Goal: Task Accomplishment & Management: Manage account settings

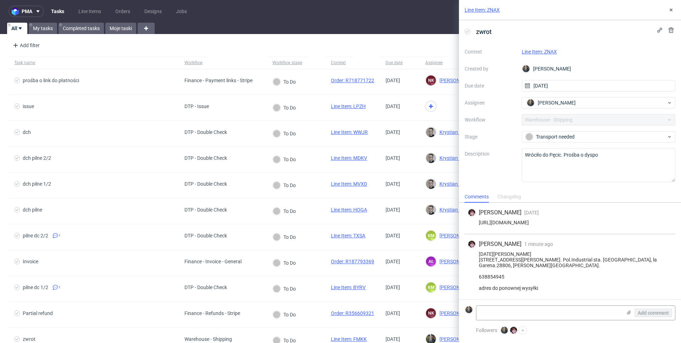
click at [544, 51] on link "Line Item: ZNAX" at bounding box center [539, 52] width 35 height 6
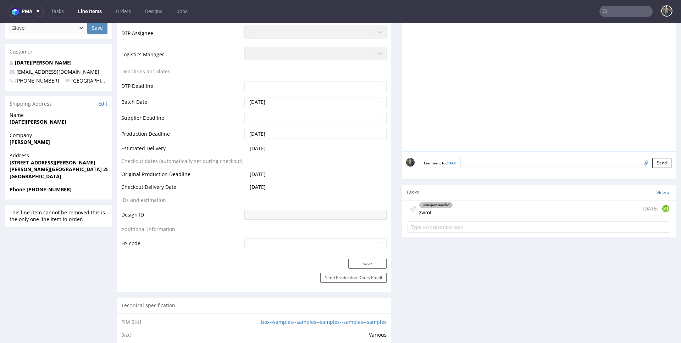
scroll to position [277, 0]
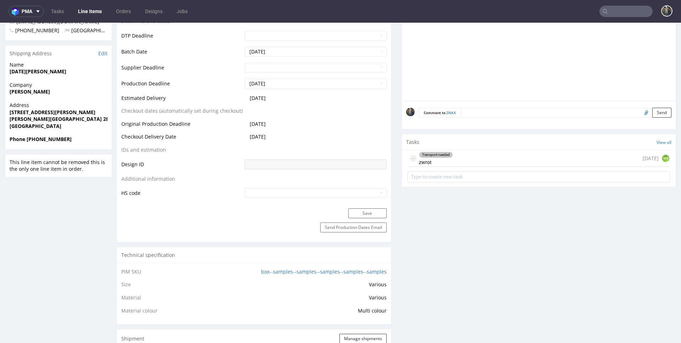
click at [447, 154] on div "Transport needed zwrot" at bounding box center [436, 158] width 34 height 16
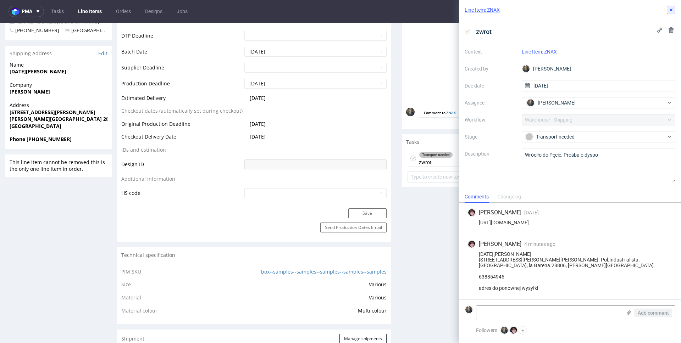
click at [672, 9] on icon at bounding box center [671, 10] width 6 height 6
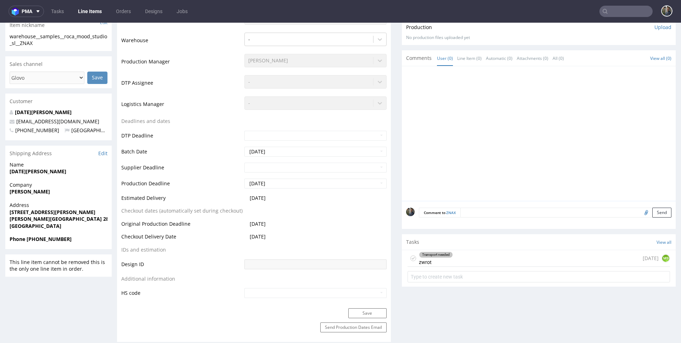
scroll to position [210, 0]
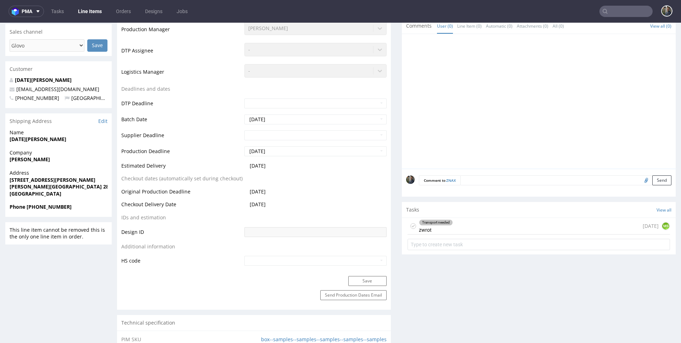
click at [467, 219] on div "Transport needed zwrot 27 days ago MS" at bounding box center [538, 226] width 262 height 17
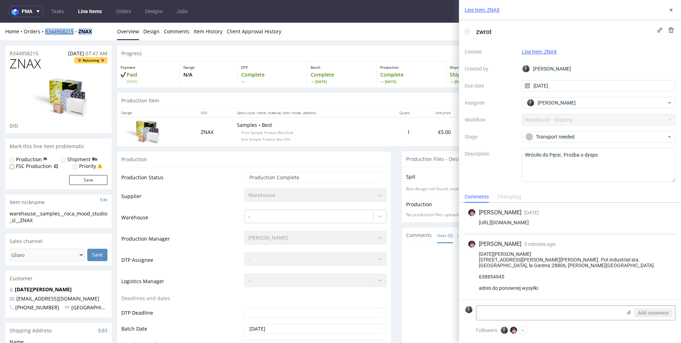
drag, startPoint x: 96, startPoint y: 31, endPoint x: 45, endPoint y: 32, distance: 50.4
click at [45, 32] on div "Home Orders R344958215 ZNAX" at bounding box center [58, 31] width 106 height 7
copy div "R344958215 ZNAX"
drag, startPoint x: 284, startPoint y: 141, endPoint x: 231, endPoint y: 133, distance: 53.4
click at [237, 133] on p "Samples • Best Print Sample Product Box Kraft Size Sample Product Box P24" at bounding box center [307, 132] width 140 height 21
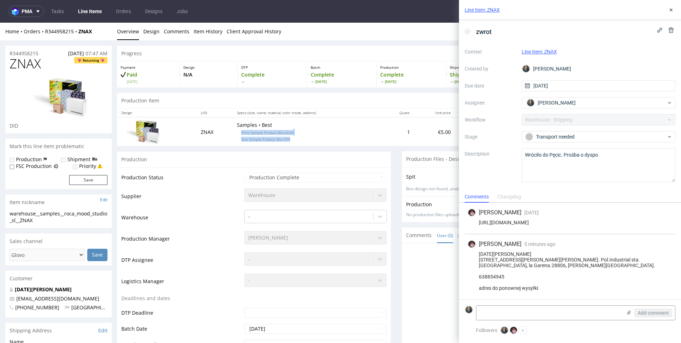
copy p "Print Sample Product Box Kraft Size Sample Product Box P24"
click at [500, 253] on div "Lucia Rodriguez Calle francisco Alonso n.3, nave 11, oficina 5. Pol.Industrial …" at bounding box center [569, 271] width 205 height 40
copy div "Lucia Rodriguez C"
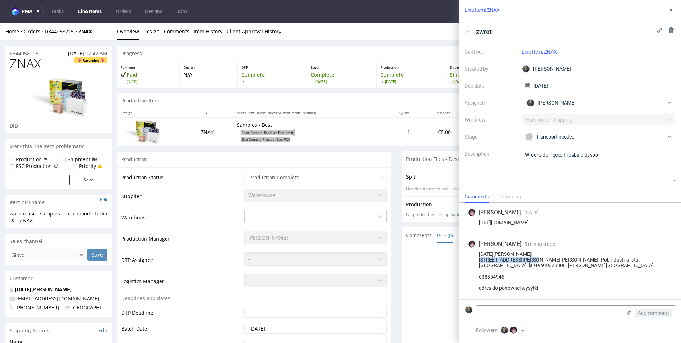
drag, startPoint x: 537, startPoint y: 260, endPoint x: 480, endPoint y: 261, distance: 56.7
click at [480, 261] on div "Lucia Rodriguez Calle francisco Alonso n.3, nave 11, oficina 5. Pol.Industrial …" at bounding box center [569, 271] width 205 height 40
copy div "Calle francisco Alonso n.3"
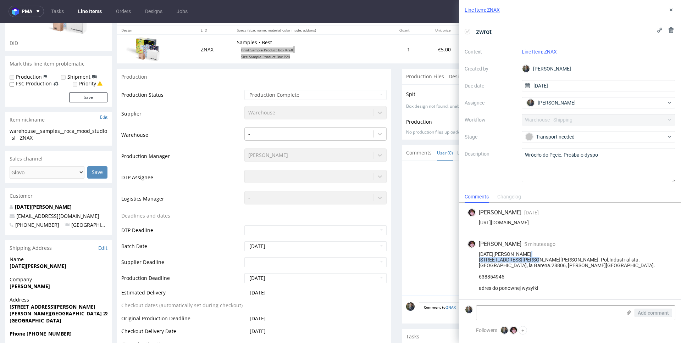
scroll to position [73, 0]
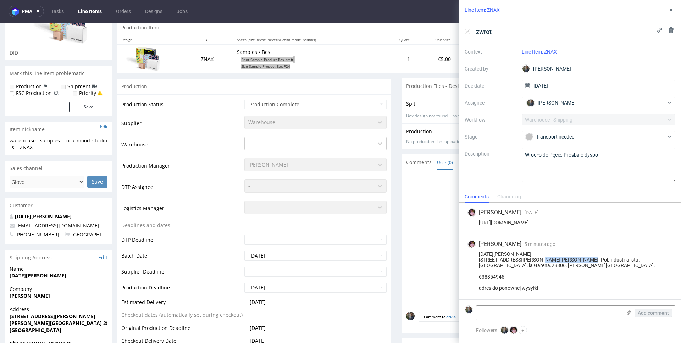
drag, startPoint x: 539, startPoint y: 261, endPoint x: 577, endPoint y: 262, distance: 38.0
click at [577, 262] on div "Lucia Rodriguez Calle francisco Alonso n.3, nave 11, oficina 5. Pol.Industrial …" at bounding box center [569, 271] width 205 height 40
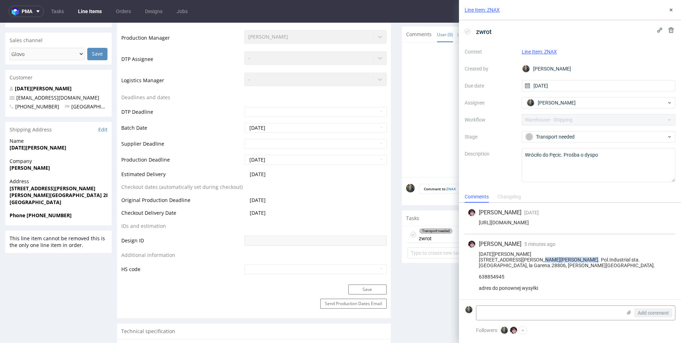
scroll to position [196, 0]
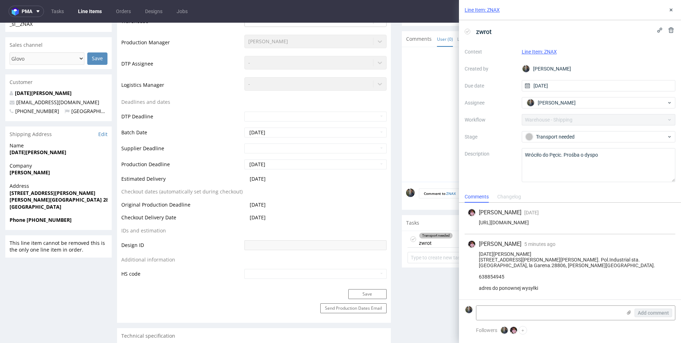
click at [504, 268] on div "Lucia Rodriguez Calle francisco Alonso n.3, nave 11, oficina 5. Pol.Industrial …" at bounding box center [569, 271] width 205 height 40
drag, startPoint x: 526, startPoint y: 265, endPoint x: 479, endPoint y: 256, distance: 47.8
click at [479, 256] on div "Lucia Rodriguez Calle francisco Alonso n.3, nave 11, oficina 5. Pol.Industrial …" at bounding box center [569, 271] width 205 height 40
copy div "Lucia Rodriguez Calle francisco Alonso n.3, nave 11, oficina 5. Pol.Industrial …"
click at [496, 262] on div "Lucia Rodriguez Calle francisco Alonso n.3, nave 11, oficina 5. Pol.Industrial …" at bounding box center [569, 271] width 205 height 40
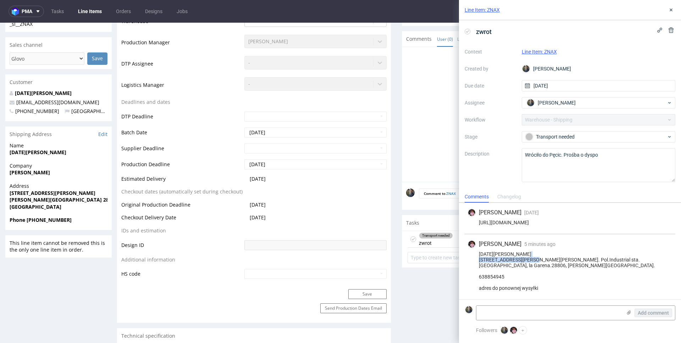
drag, startPoint x: 479, startPoint y: 259, endPoint x: 535, endPoint y: 260, distance: 56.4
click at [535, 260] on div "Lucia Rodriguez Calle francisco Alonso n.3, nave 11, oficina 5. Pol.Industrial …" at bounding box center [569, 271] width 205 height 40
copy div "Calle francisco Alonso n.3"
drag, startPoint x: 543, startPoint y: 261, endPoint x: 577, endPoint y: 261, distance: 34.0
click at [577, 261] on div "Lucia Rodriguez Calle francisco Alonso n.3, nave 11, oficina 5. Pol.Industrial …" at bounding box center [569, 271] width 205 height 40
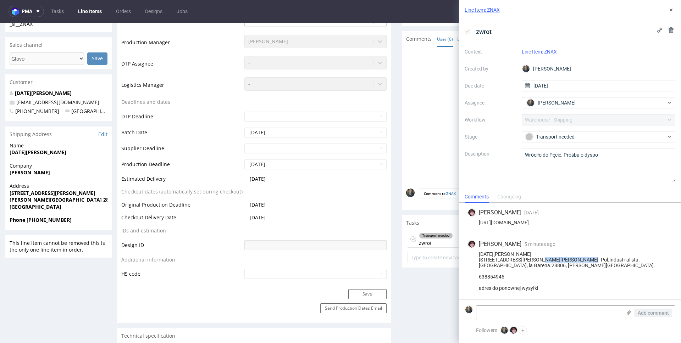
copy div "nave 11, oficina 5"
drag, startPoint x: 579, startPoint y: 261, endPoint x: 652, endPoint y: 261, distance: 73.1
click at [652, 261] on div "Lucia Rodriguez Calle francisco Alonso n.3, nave 11, oficina 5. Pol.Industrial …" at bounding box center [569, 271] width 205 height 40
copy div "Pol.Industrial sta. Rosa, la Garena"
click at [63, 200] on strong "Alcalá de Henares 28806" at bounding box center [64, 199] width 108 height 7
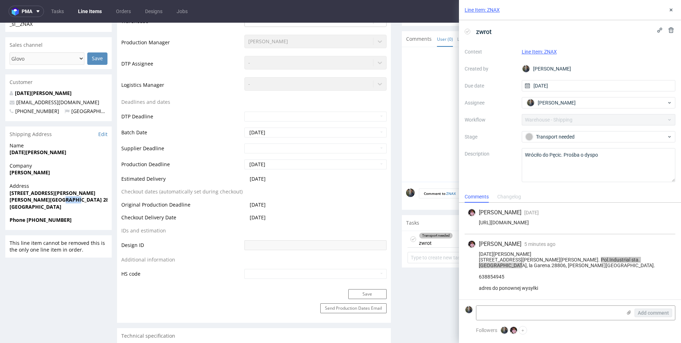
click at [63, 200] on strong "Alcalá de Henares 28806" at bounding box center [64, 199] width 108 height 7
click at [65, 200] on strong "Alcalá de Henares 28806" at bounding box center [64, 199] width 108 height 7
drag, startPoint x: 53, startPoint y: 200, endPoint x: 10, endPoint y: 202, distance: 43.0
click at [10, 202] on strong "Alcalá de Henares 28806" at bounding box center [64, 199] width 108 height 7
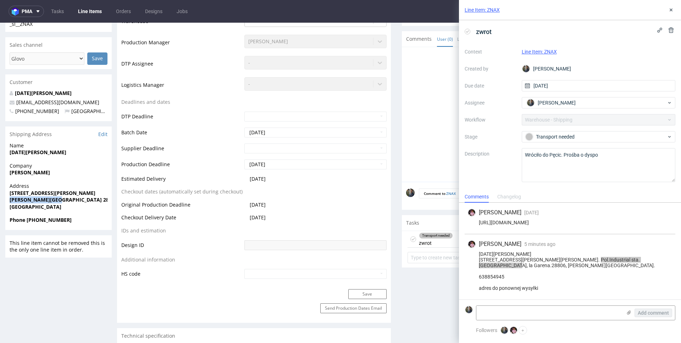
copy strong "Alcalá de Henares"
click at [53, 219] on strong "Phone +34638854945" at bounding box center [41, 220] width 62 height 7
copy strong "34638854945"
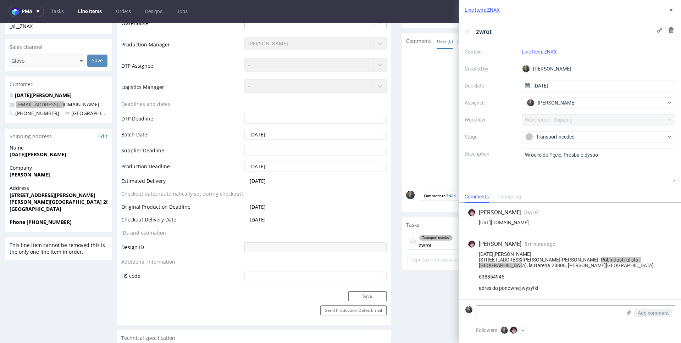
scroll to position [194, 0]
click at [508, 312] on textarea at bounding box center [548, 313] width 145 height 14
type textarea "R344958215_ZNAX_reshipping"
click at [646, 314] on span "Add comment" at bounding box center [653, 313] width 31 height 5
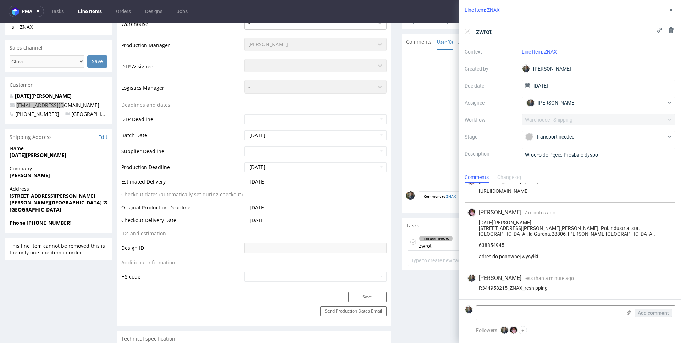
click at [519, 257] on div "Lucia Rodriguez Calle francisco Alonso n.3, nave 11, oficina 5. Pol.Industrial …" at bounding box center [569, 240] width 205 height 40
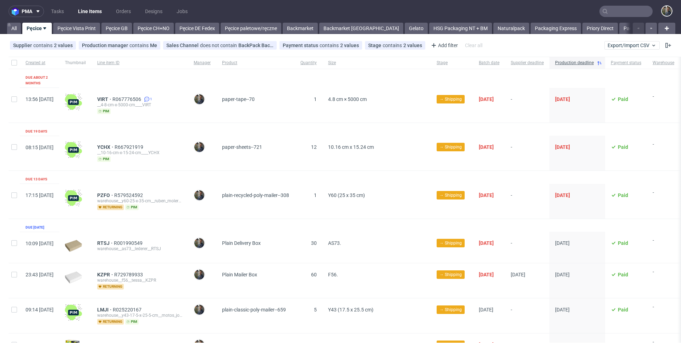
click at [9, 62] on div at bounding box center [14, 63] width 11 height 12
checkbox input "true"
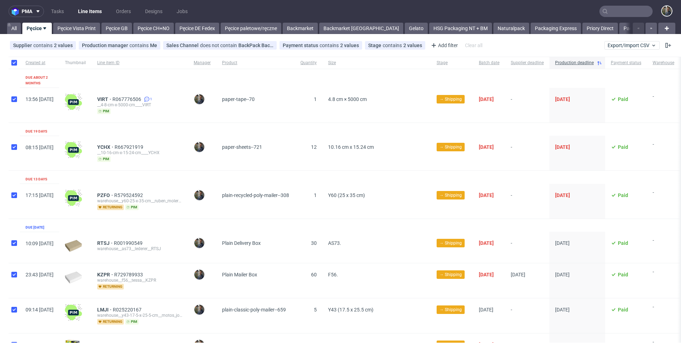
checkbox input "true"
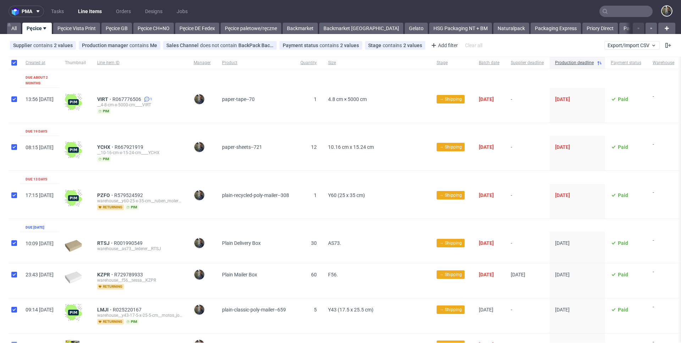
checkbox input "true"
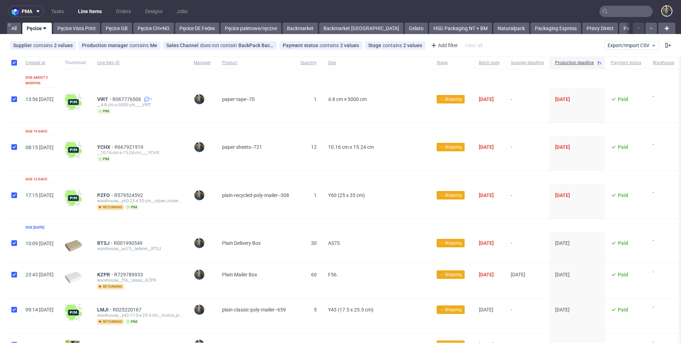
checkbox input "true"
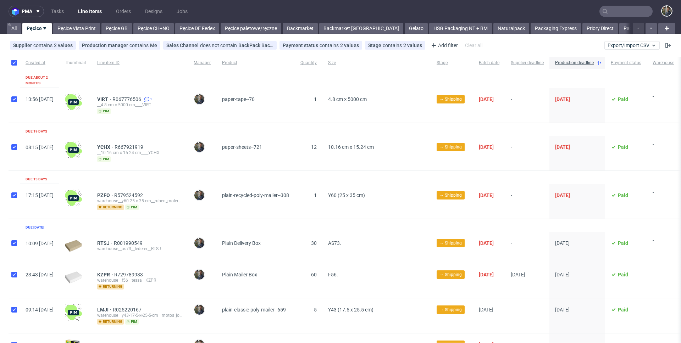
checkbox input "true"
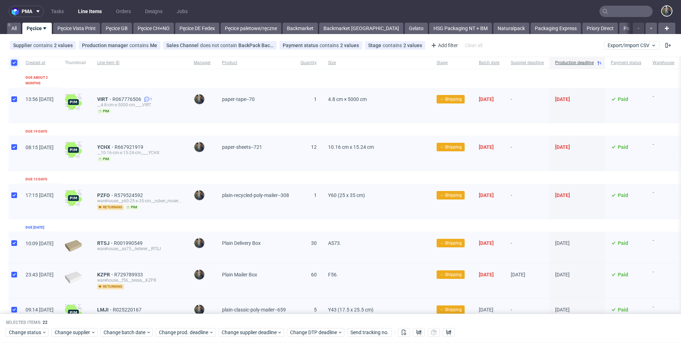
click at [12, 62] on input "checkbox" at bounding box center [14, 63] width 6 height 6
checkbox input "false"
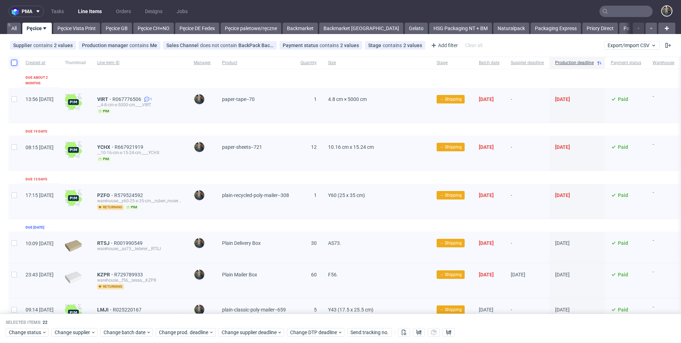
checkbox input "false"
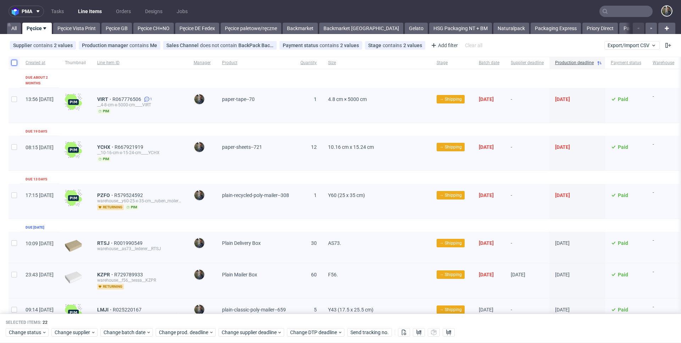
checkbox input "false"
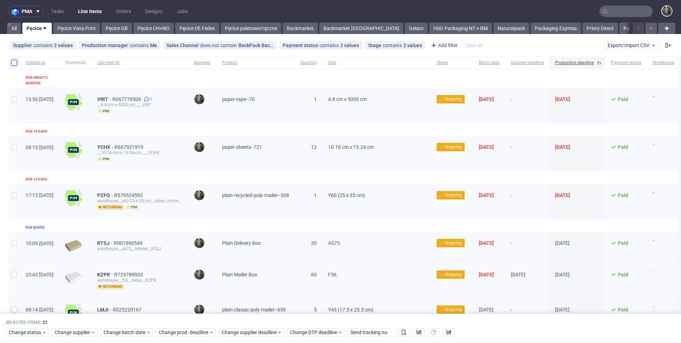
checkbox input "false"
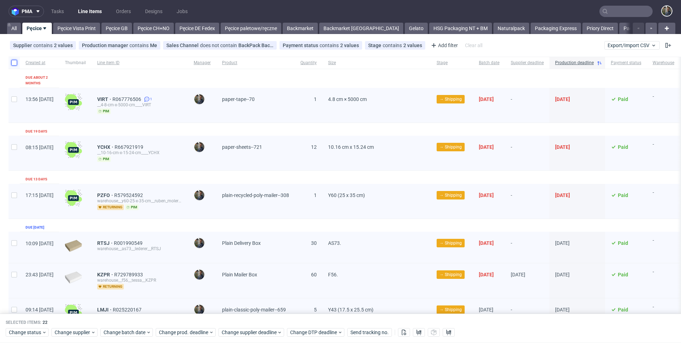
checkbox input "false"
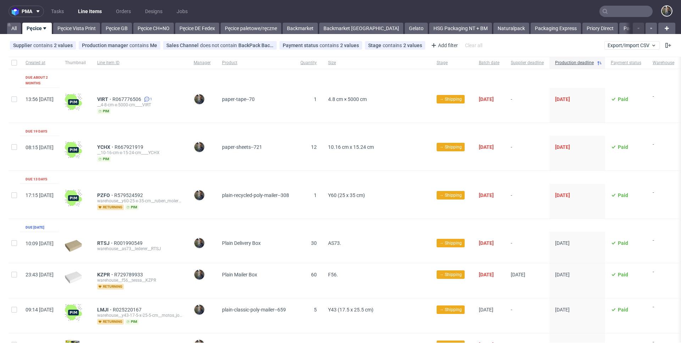
click at [188, 165] on div "YCHX R667921919 __10-16-cm-x-15-24-cm____YCHX pim" at bounding box center [139, 153] width 96 height 35
click at [62, 27] on link "Pęcice Vista Print" at bounding box center [76, 28] width 47 height 11
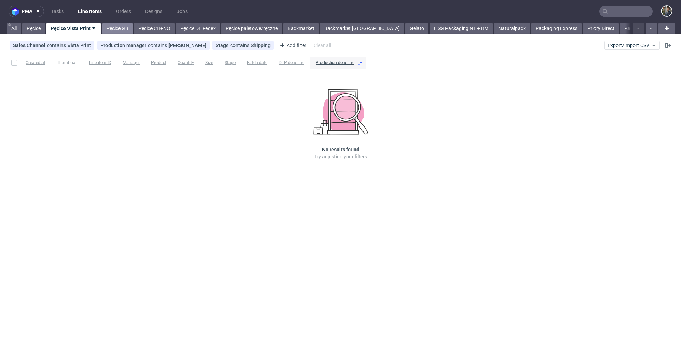
click at [116, 27] on link "Pęcice GB" at bounding box center [117, 28] width 30 height 11
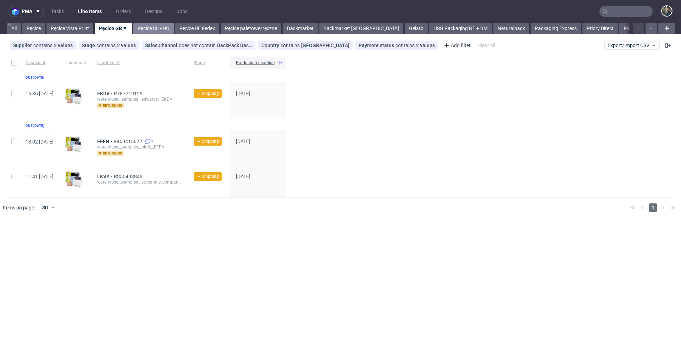
click at [153, 30] on link "Pęcice CH+NO" at bounding box center [153, 28] width 40 height 11
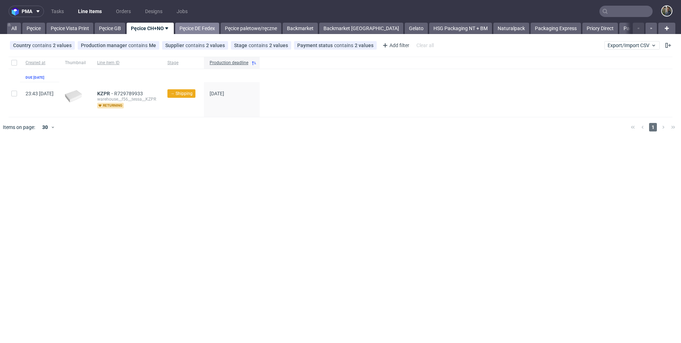
click at [202, 28] on link "Pęcice DE Fedex" at bounding box center [197, 28] width 44 height 11
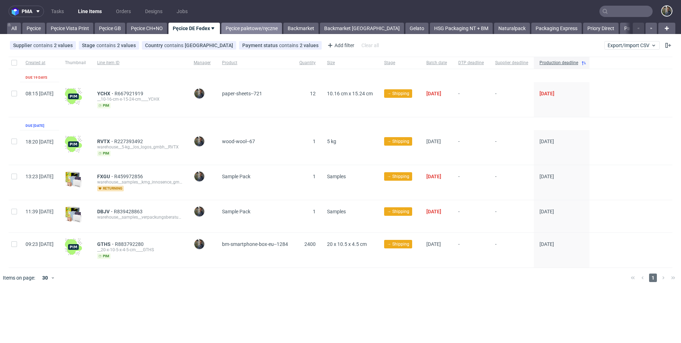
click at [244, 28] on link "Pęcice paletowe/ręczne" at bounding box center [251, 28] width 61 height 11
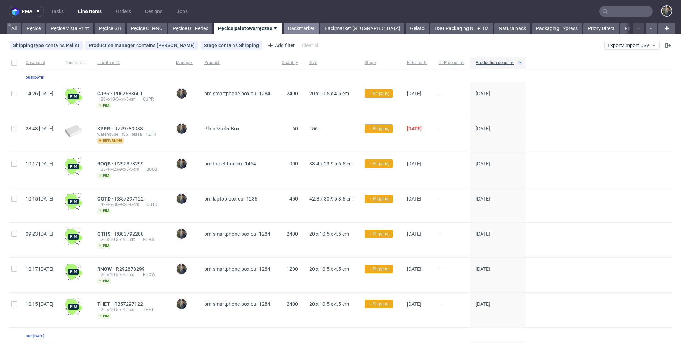
click at [307, 29] on link "Backmarket" at bounding box center [301, 28] width 35 height 11
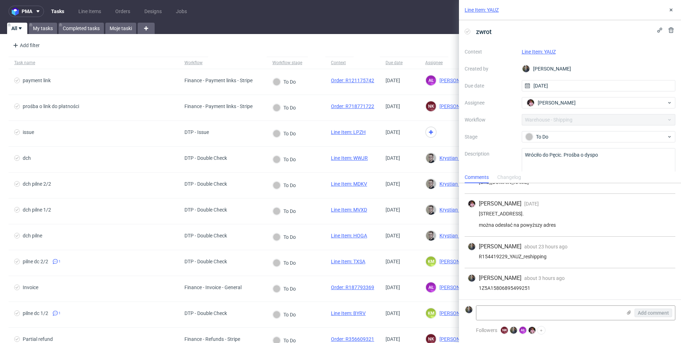
scroll to position [27, 0]
click at [671, 12] on icon at bounding box center [671, 10] width 6 height 6
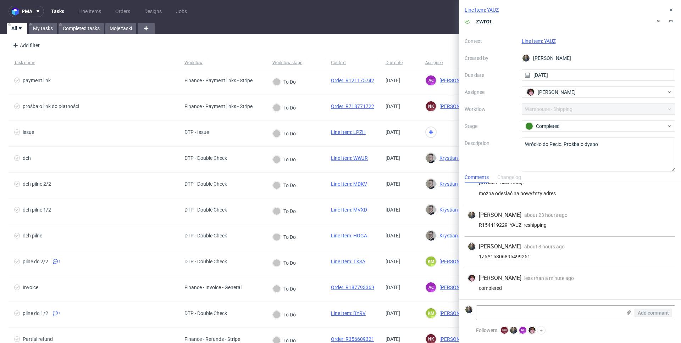
scroll to position [16, 0]
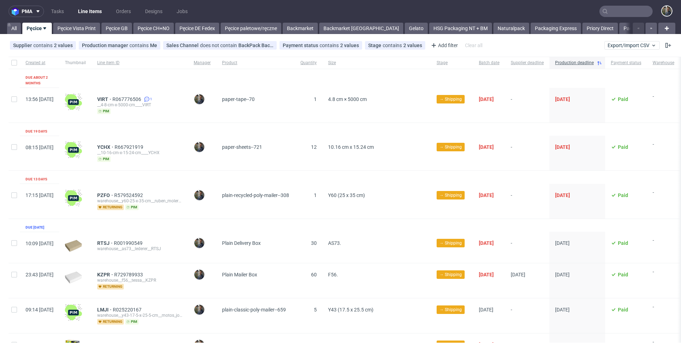
click at [626, 8] on input "text" at bounding box center [625, 11] width 53 height 11
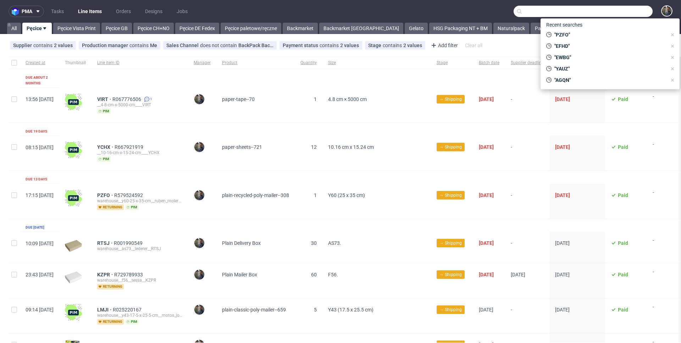
paste input "BPQP"
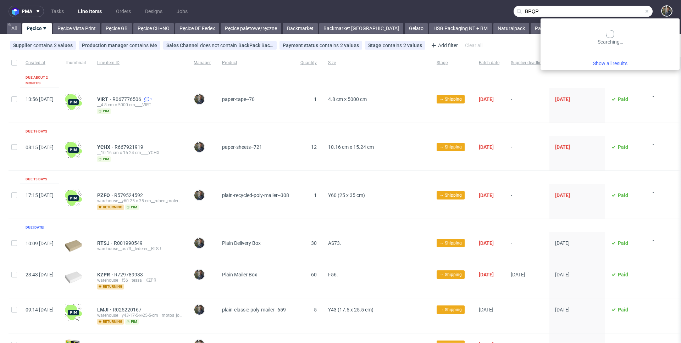
type input "BPQP"
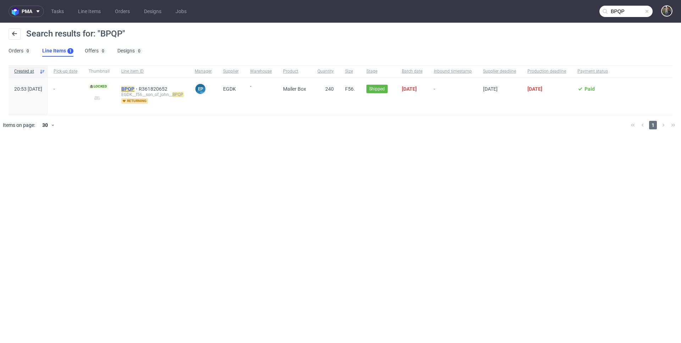
click at [134, 87] on mark "BPQP" at bounding box center [127, 89] width 13 height 6
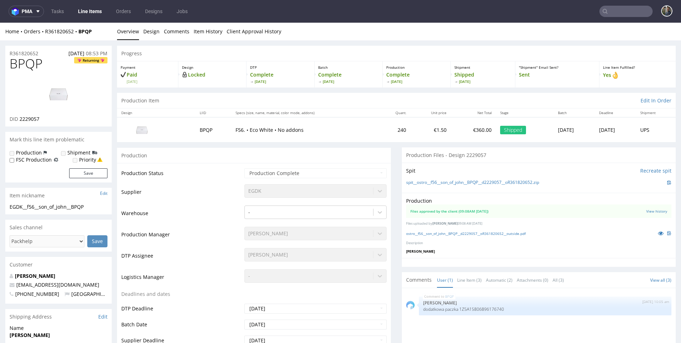
scroll to position [245, 0]
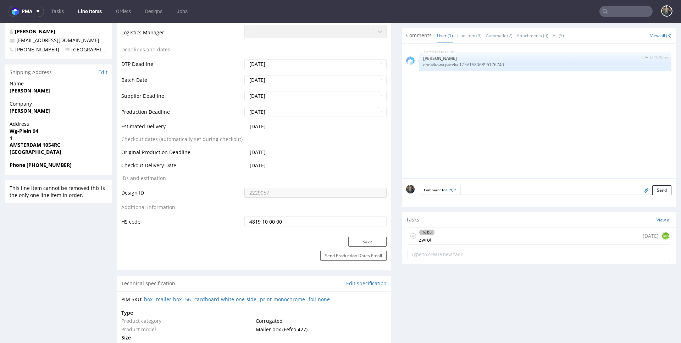
click at [449, 244] on div "To Do zwrot 7 days ago MS" at bounding box center [538, 236] width 262 height 17
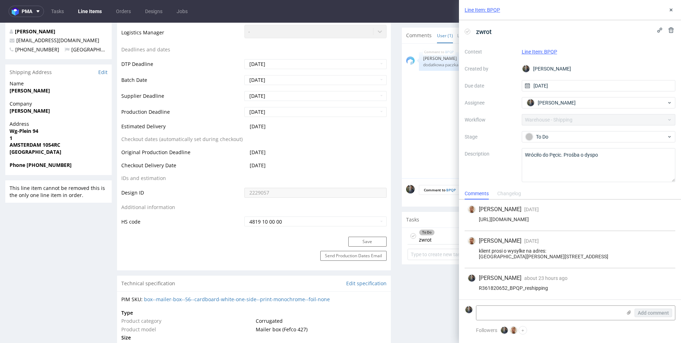
scroll to position [11, 0]
click at [527, 299] on div "Maciej Sobola about 23 hours ago 11th Aug 2025, 15:21 R361820652_BPQP_reshipping" at bounding box center [570, 283] width 211 height 31
click at [527, 309] on textarea at bounding box center [548, 313] width 145 height 14
paste textarea "1Z5A15806899389452"
type textarea "1Z5A15806899389452"
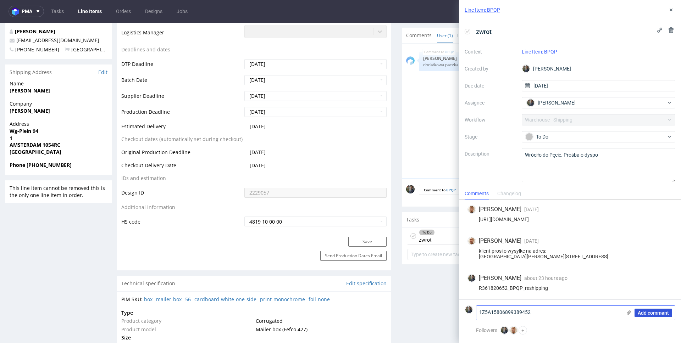
click at [648, 312] on span "Add comment" at bounding box center [653, 313] width 31 height 5
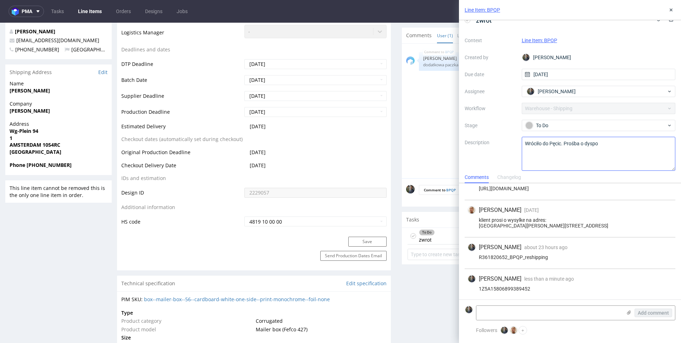
scroll to position [27, 0]
click at [551, 96] on div "[PERSON_NAME]" at bounding box center [596, 91] width 142 height 11
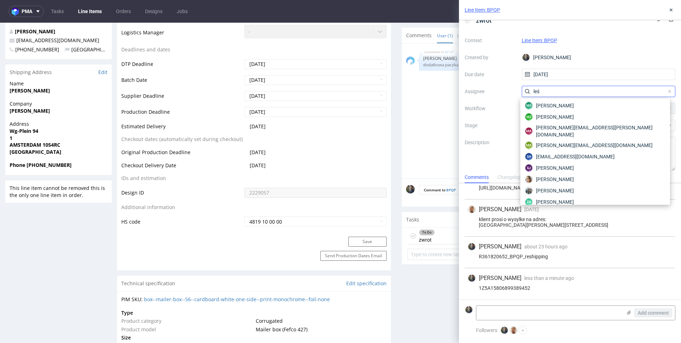
scroll to position [0, 0]
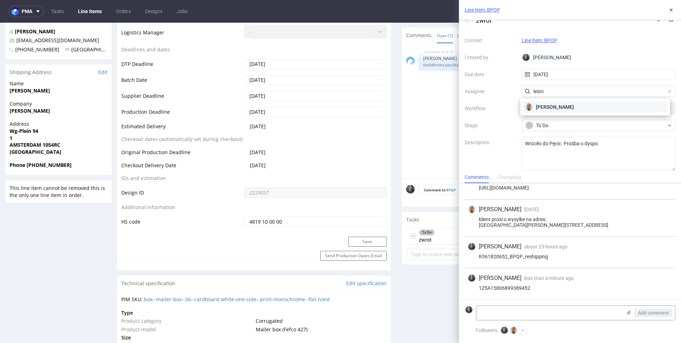
type input "leśni"
click at [551, 109] on span "[PERSON_NAME]" at bounding box center [555, 107] width 38 height 7
click at [489, 108] on label "Workflow" at bounding box center [490, 108] width 51 height 9
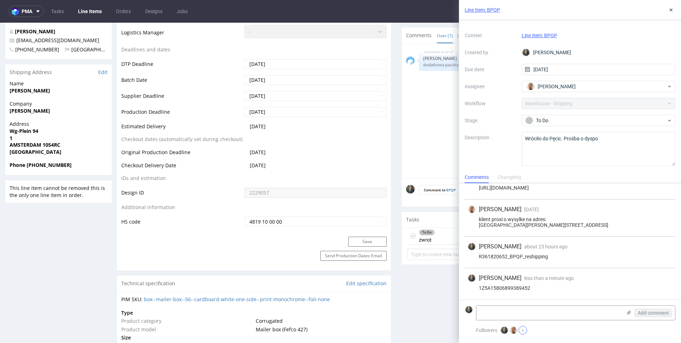
click at [526, 332] on button "+" at bounding box center [522, 330] width 9 height 9
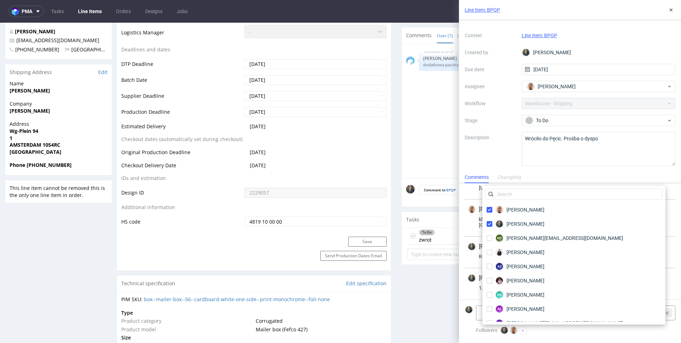
click at [524, 188] on div "Bartłomiej Leśniczuk Maciej Sobola ad adam.fabirkiewicz@packhelp.com Adrian Mar…" at bounding box center [573, 255] width 183 height 139
click at [523, 191] on input "text" at bounding box center [573, 194] width 177 height 11
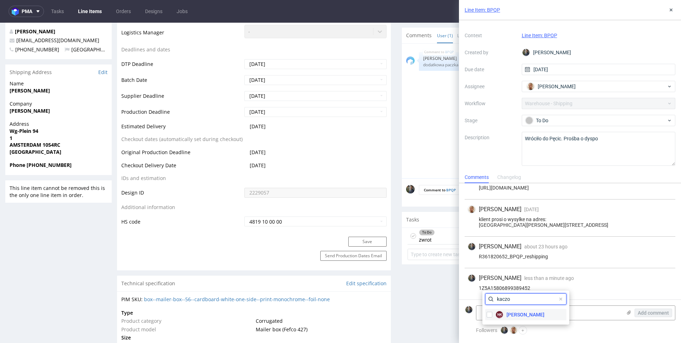
type input "kaczo"
click at [518, 315] on span "[PERSON_NAME]" at bounding box center [525, 314] width 38 height 7
checkbox input "true"
click at [519, 301] on input "kaczo" at bounding box center [525, 299] width 81 height 11
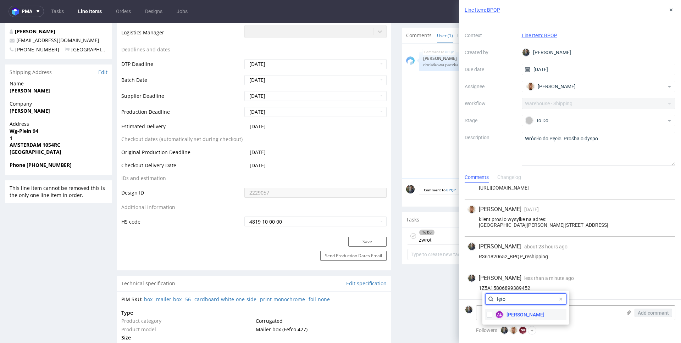
type input "łęto"
click at [520, 316] on span "[PERSON_NAME]" at bounding box center [525, 314] width 38 height 7
checkbox input "true"
click at [588, 312] on textarea at bounding box center [548, 313] width 145 height 14
click at [583, 249] on div "Maciej Sobola about 23 hours ago 11th Aug 2025, 15:21" at bounding box center [569, 247] width 205 height 9
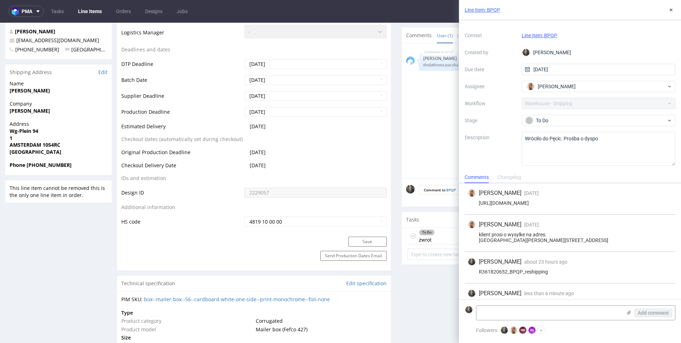
scroll to position [27, 0]
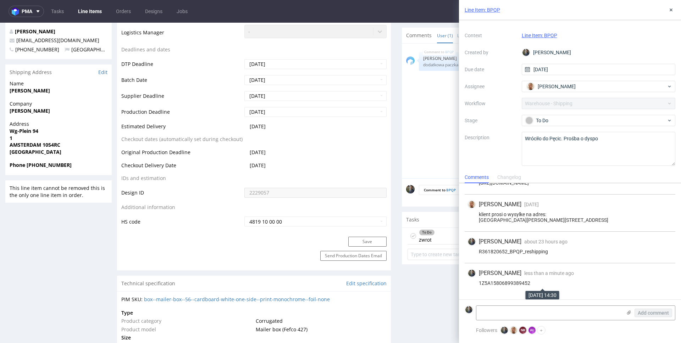
click at [533, 283] on div "Maciej Sobola less than a minute ago 12th Aug 2025, 14:30 1Z5A15806899389452" at bounding box center [570, 278] width 211 height 31
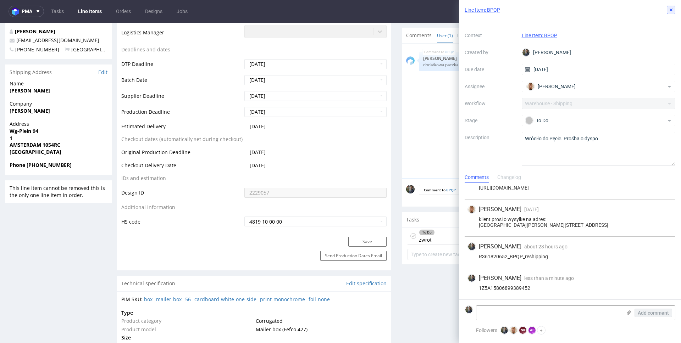
click at [671, 10] on icon at bounding box center [671, 10] width 6 height 6
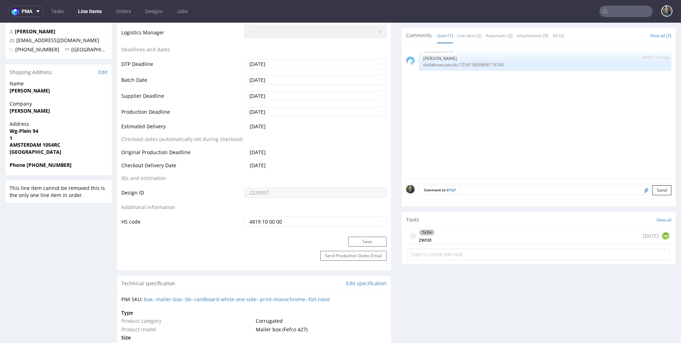
click at [611, 10] on input "text" at bounding box center [625, 11] width 53 height 11
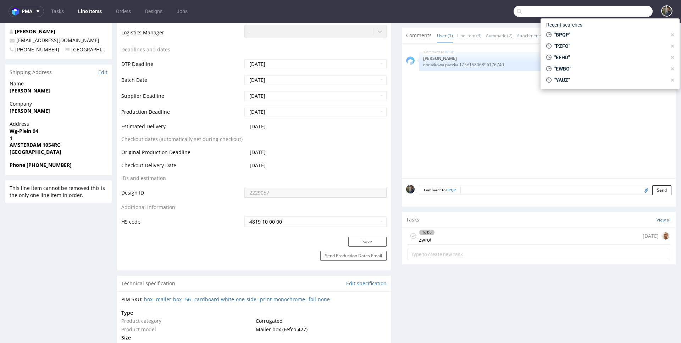
paste input "CNEF"
type input "CNEF"
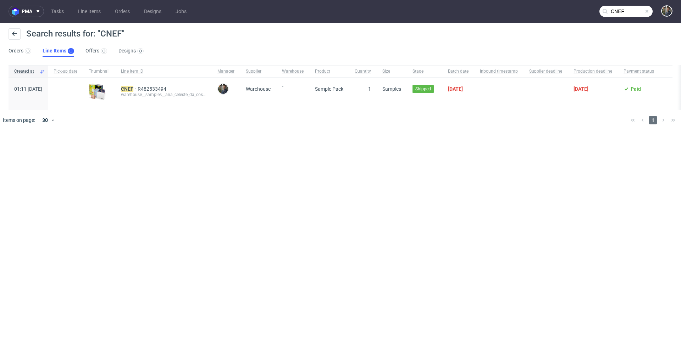
click at [142, 92] on div "warehouse__samples__ana_celeste_da_costa_strecht_monteiro__ CNEF" at bounding box center [163, 95] width 85 height 6
click at [133, 89] on mark "CNEF" at bounding box center [127, 89] width 12 height 6
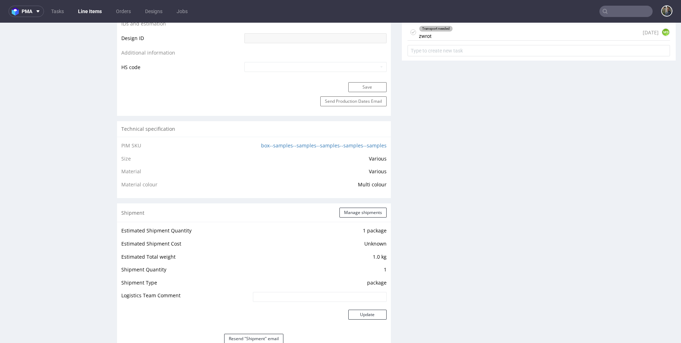
scroll to position [248, 0]
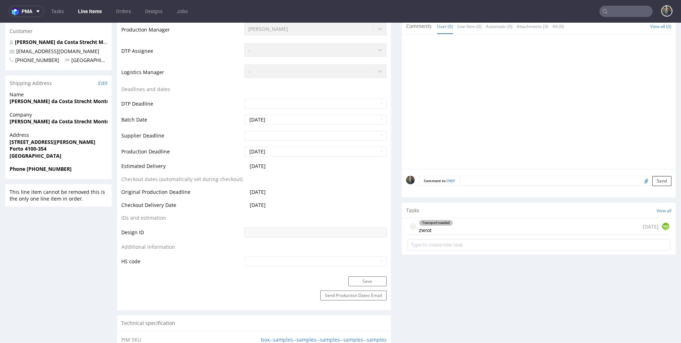
drag, startPoint x: 455, startPoint y: 217, endPoint x: 456, endPoint y: 224, distance: 7.5
click at [456, 220] on section "Tasks View all Transport needed zwrot 27 days ago MS" at bounding box center [539, 229] width 274 height 52
click at [456, 225] on div "Transport needed zwrot 27 days ago MS" at bounding box center [538, 226] width 262 height 17
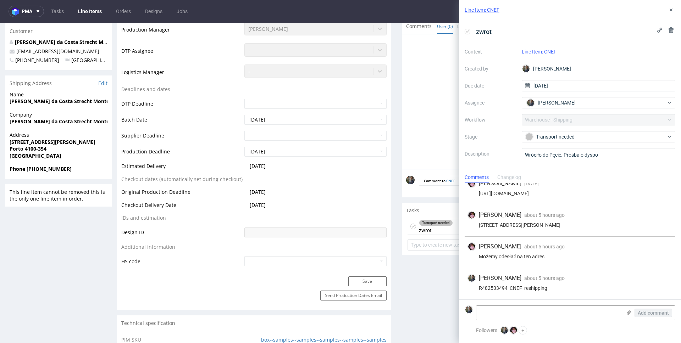
scroll to position [1, 0]
click at [516, 314] on textarea at bounding box center [548, 313] width 145 height 14
paste textarea "1Z5A15806899344642"
type textarea "1Z5A15806899344642"
click at [654, 313] on span "Add comment" at bounding box center [653, 313] width 31 height 5
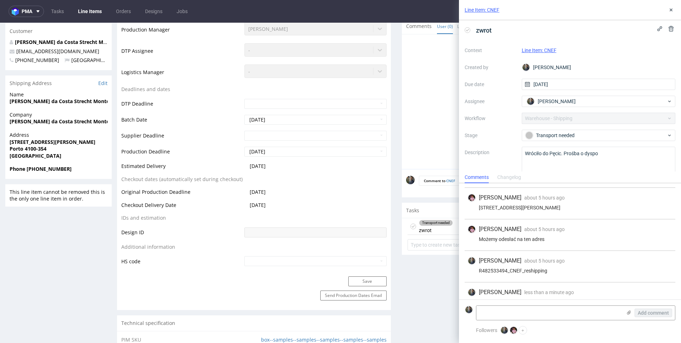
scroll to position [41, 0]
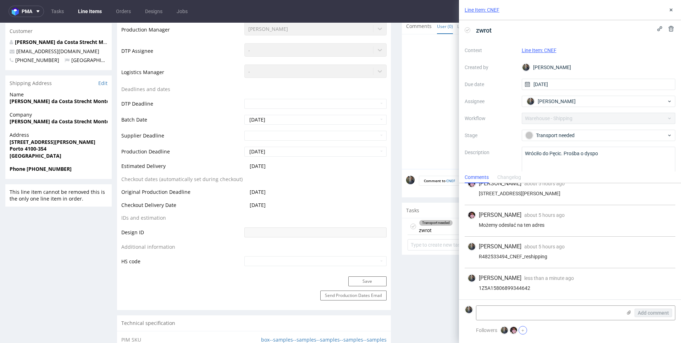
click at [522, 331] on button "+" at bounding box center [522, 330] width 9 height 9
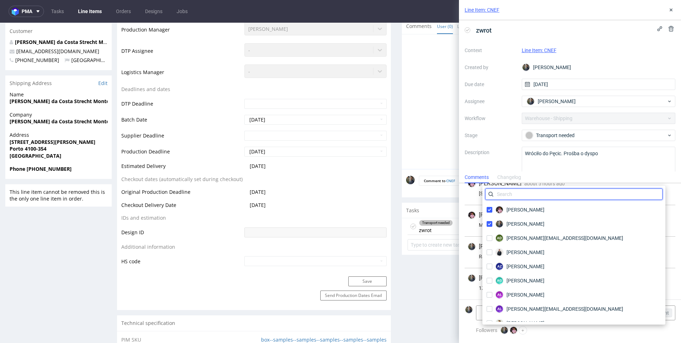
click at [519, 194] on input "text" at bounding box center [573, 194] width 177 height 11
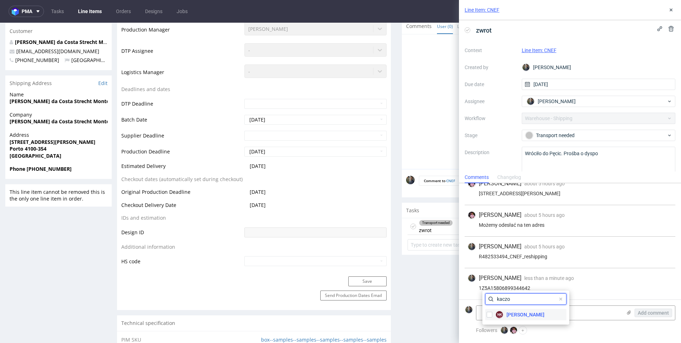
type input "kaczo"
click at [511, 318] on span "[PERSON_NAME]" at bounding box center [525, 314] width 38 height 7
checkbox input "true"
click at [509, 300] on input "kaczo" at bounding box center [525, 299] width 81 height 11
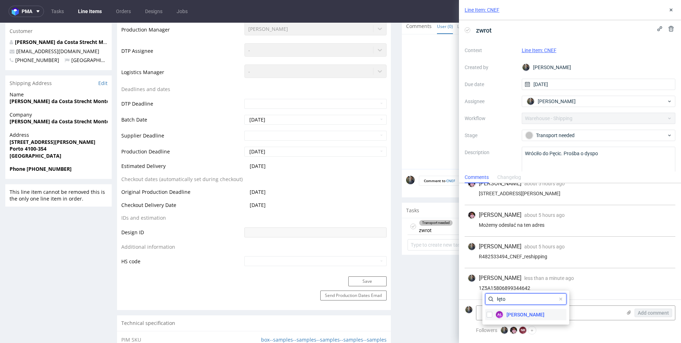
type input "łęto"
click at [521, 316] on span "[PERSON_NAME]" at bounding box center [525, 314] width 38 height 7
checkbox input "true"
click at [585, 249] on div "Maciej Sobola about 5 hours ago 12th Aug 2025, 09:52" at bounding box center [569, 247] width 205 height 9
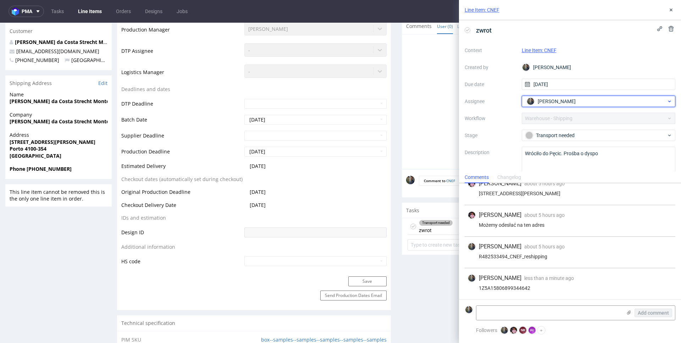
click at [555, 105] on span "[PERSON_NAME]" at bounding box center [557, 101] width 38 height 7
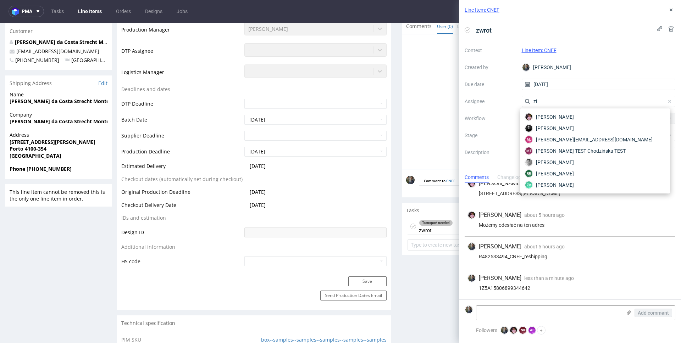
scroll to position [0, 0]
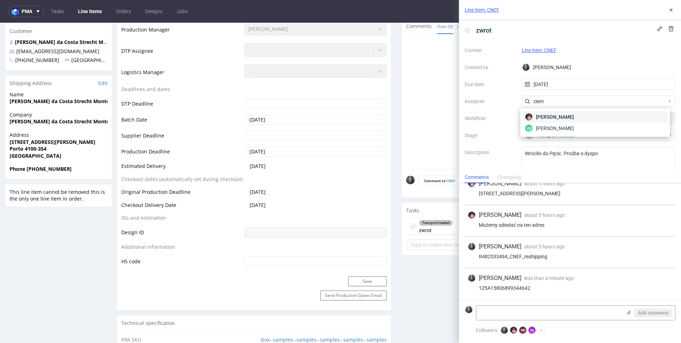
type input "ziem"
click at [558, 115] on span "[PERSON_NAME]" at bounding box center [555, 116] width 38 height 7
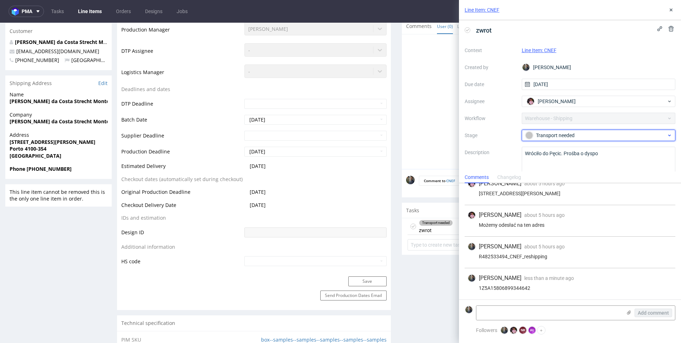
click at [549, 133] on div "Transport needed" at bounding box center [595, 136] width 141 height 8
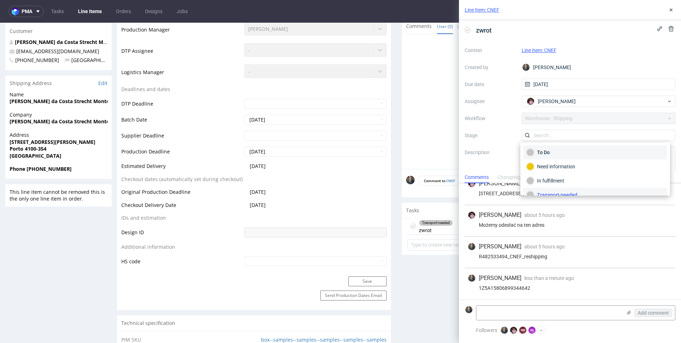
click at [545, 152] on div "To Do" at bounding box center [595, 153] width 138 height 8
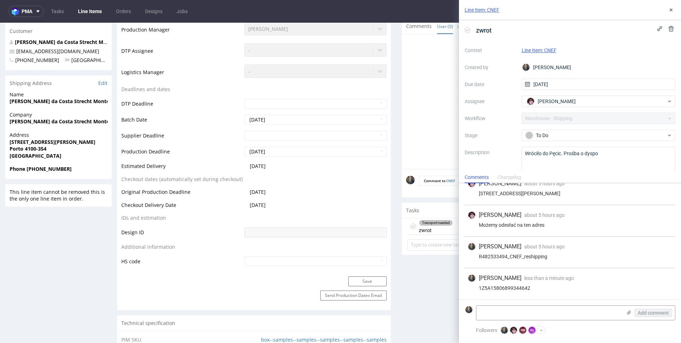
click at [500, 138] on label "Stage" at bounding box center [490, 135] width 51 height 9
click at [506, 79] on div "Context Line Item: CNEF Created by Maciej Sobola Due date 16/07/2025 Assignee A…" at bounding box center [570, 114] width 211 height 136
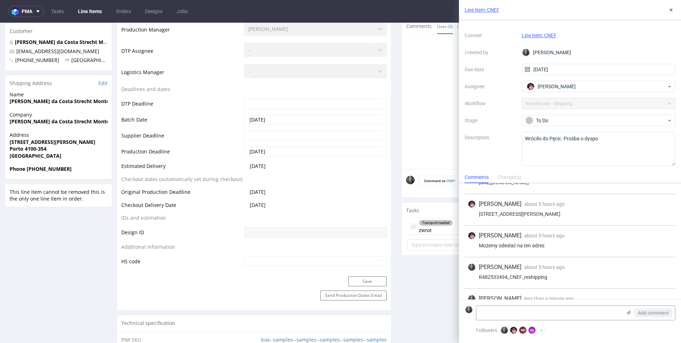
scroll to position [41, 0]
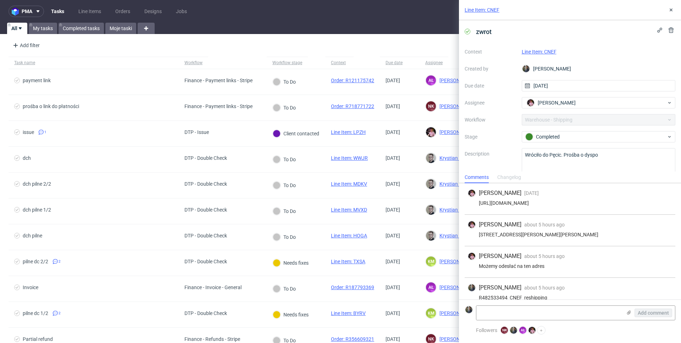
scroll to position [73, 0]
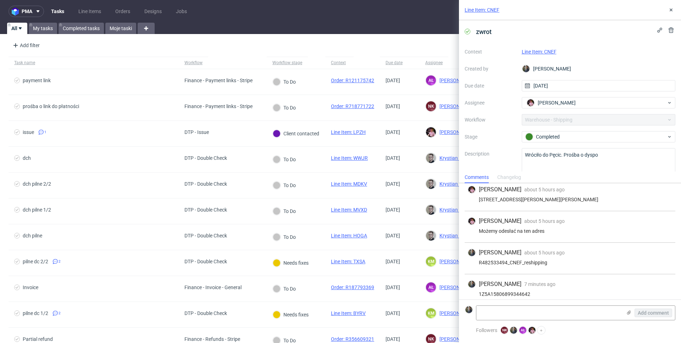
scroll to position [73, 0]
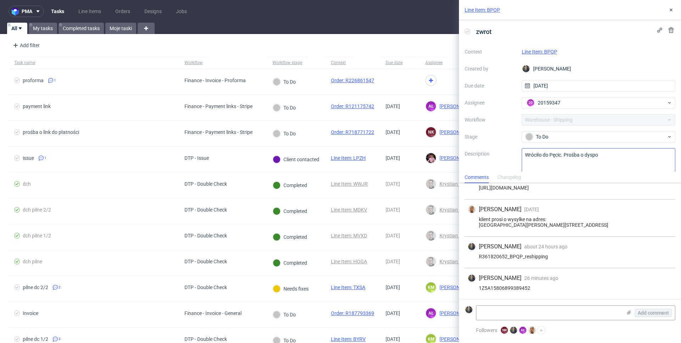
scroll to position [16, 0]
